Goal: Information Seeking & Learning: Learn about a topic

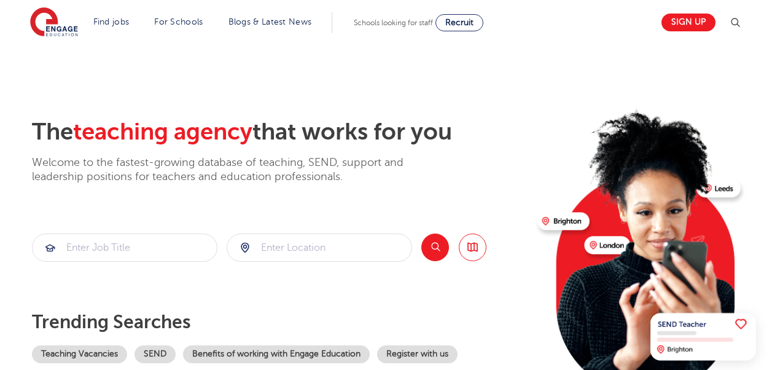
scroll to position [123, 0]
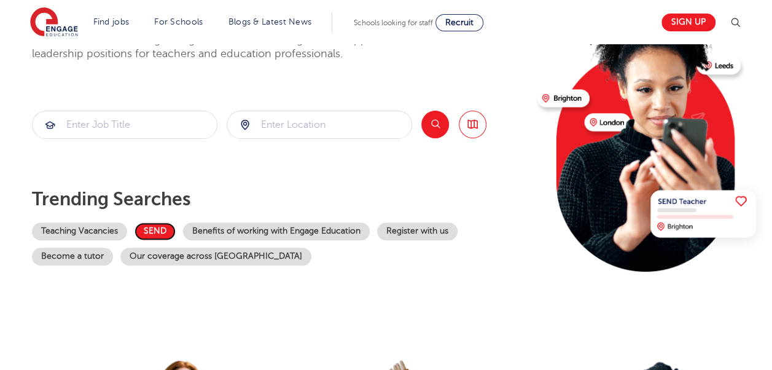
click at [162, 234] on link "SEND" at bounding box center [154, 231] width 41 height 18
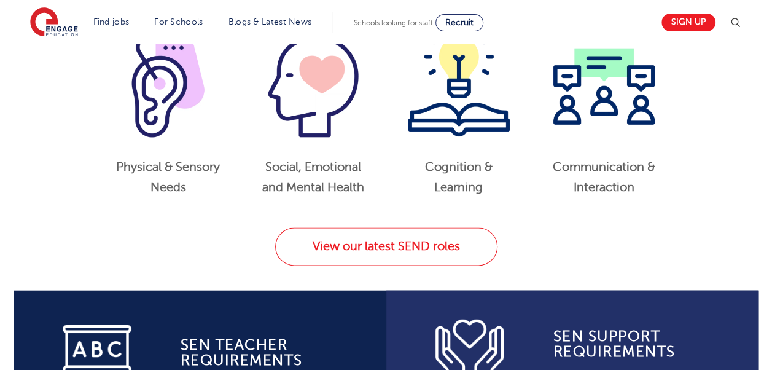
scroll to position [676, 0]
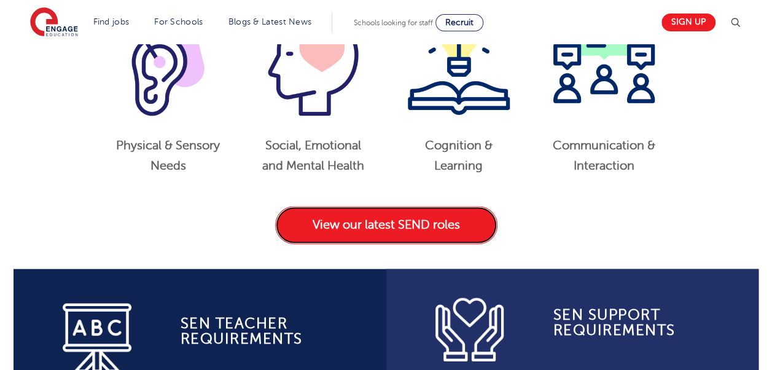
click at [355, 229] on link "View our latest SEND roles" at bounding box center [386, 225] width 222 height 38
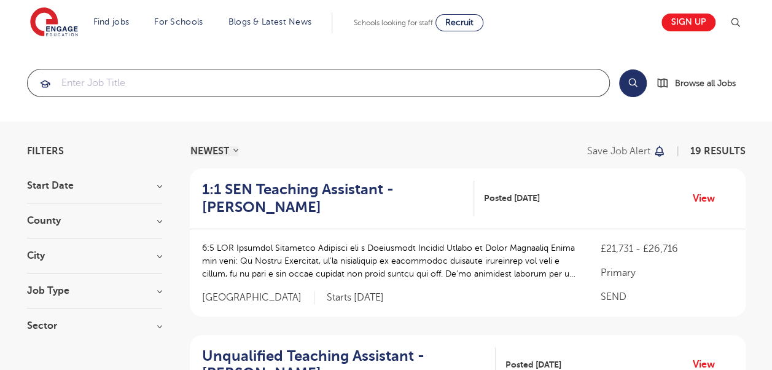
click at [224, 92] on input "search" at bounding box center [319, 82] width 582 height 27
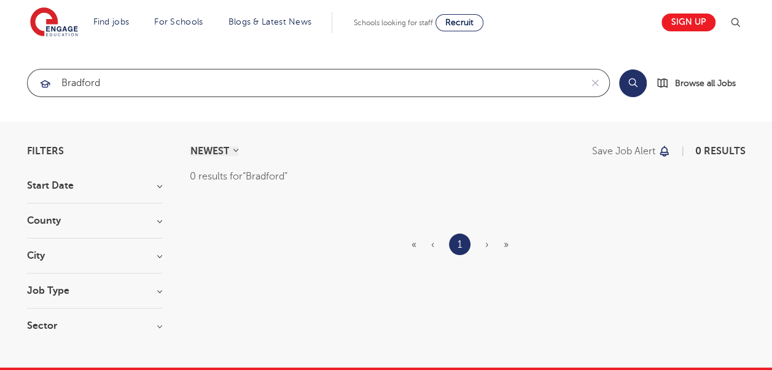
type input "Bradford"
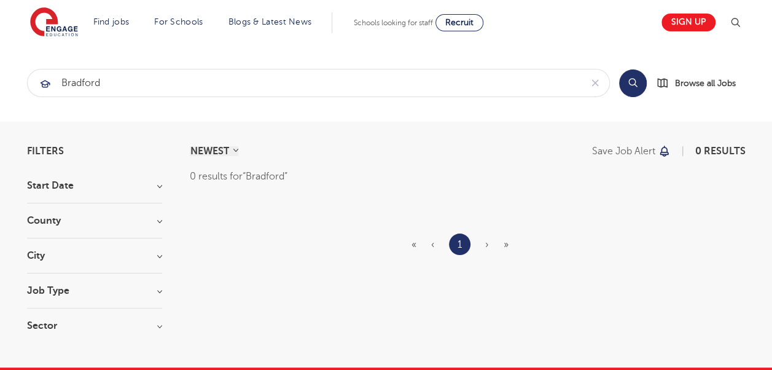
click at [634, 82] on button "Search" at bounding box center [633, 83] width 28 height 28
click at [63, 151] on div "Filters" at bounding box center [94, 151] width 135 height 10
click at [48, 151] on span "Filters" at bounding box center [45, 151] width 37 height 10
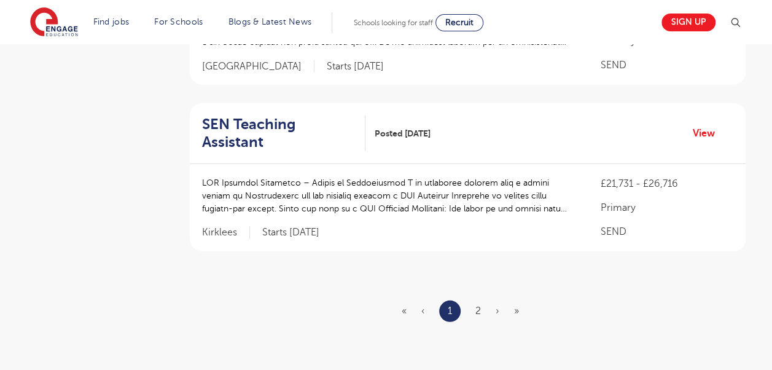
scroll to position [1597, 0]
